Goal: Obtain resource: Obtain resource

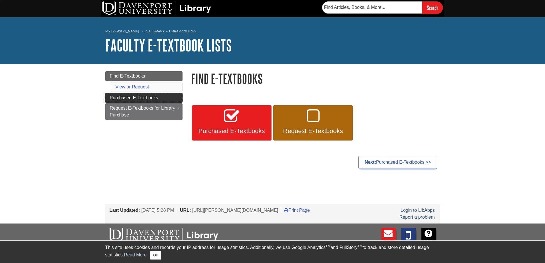
click at [158, 102] on link "Purchased E-Textbooks" at bounding box center [143, 98] width 77 height 10
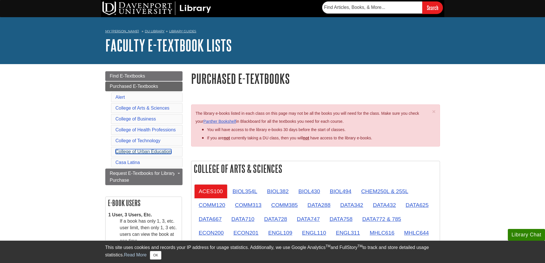
click at [152, 150] on link "College of Urban Education" at bounding box center [144, 151] width 56 height 5
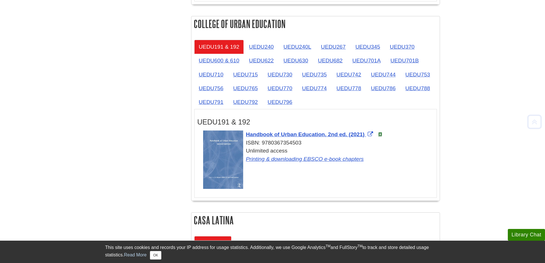
scroll to position [945, 0]
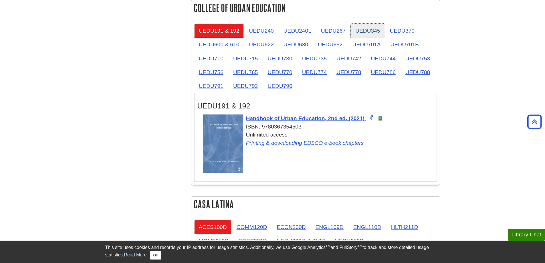
click at [370, 33] on link "UEDU345" at bounding box center [368, 31] width 34 height 14
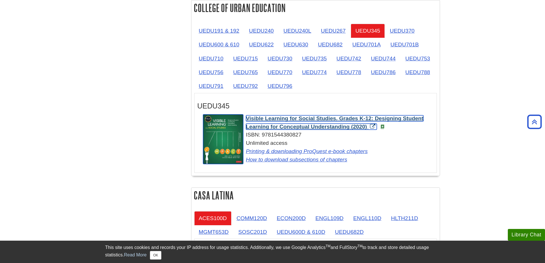
click at [375, 125] on link "Visible Learning for Social Studies, Grades K-12: Designing Student Learning fo…" at bounding box center [334, 122] width 177 height 14
